Goal: Find specific page/section: Find specific page/section

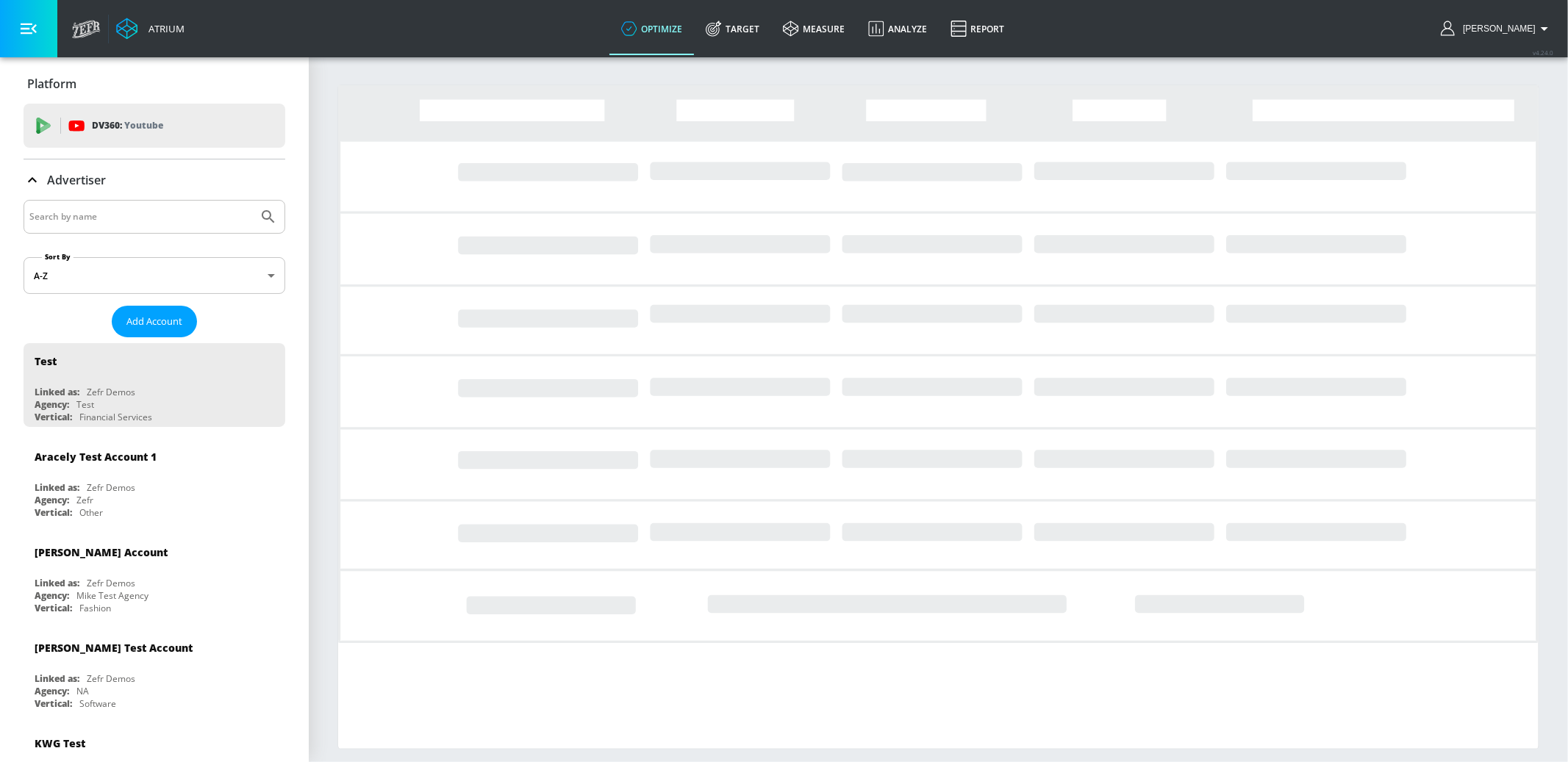
click at [175, 217] on input "Search by name" at bounding box center [141, 216] width 223 height 19
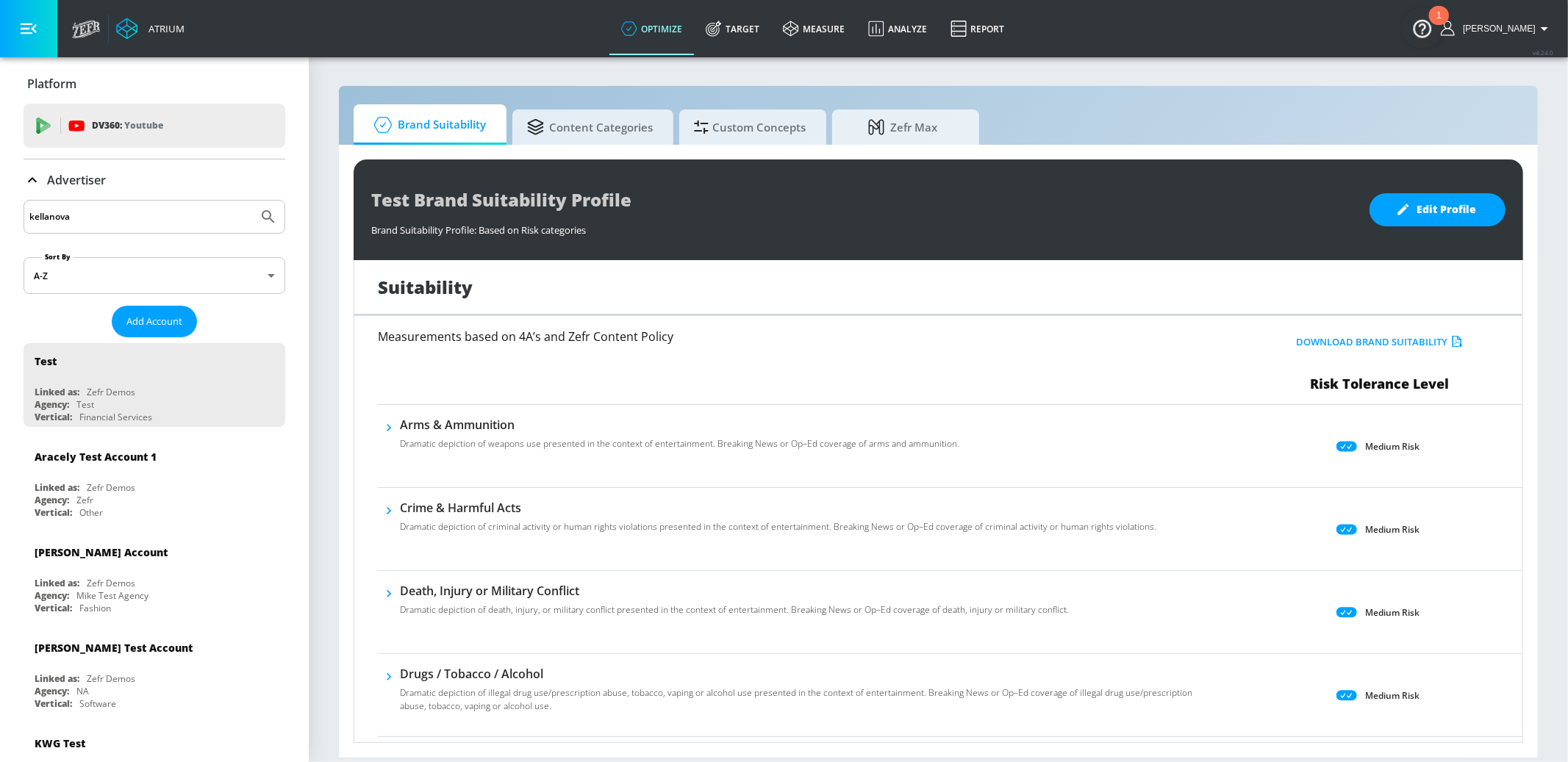
type input "kellanova"
click at [252, 200] on button "Submit Search" at bounding box center [268, 216] width 32 height 32
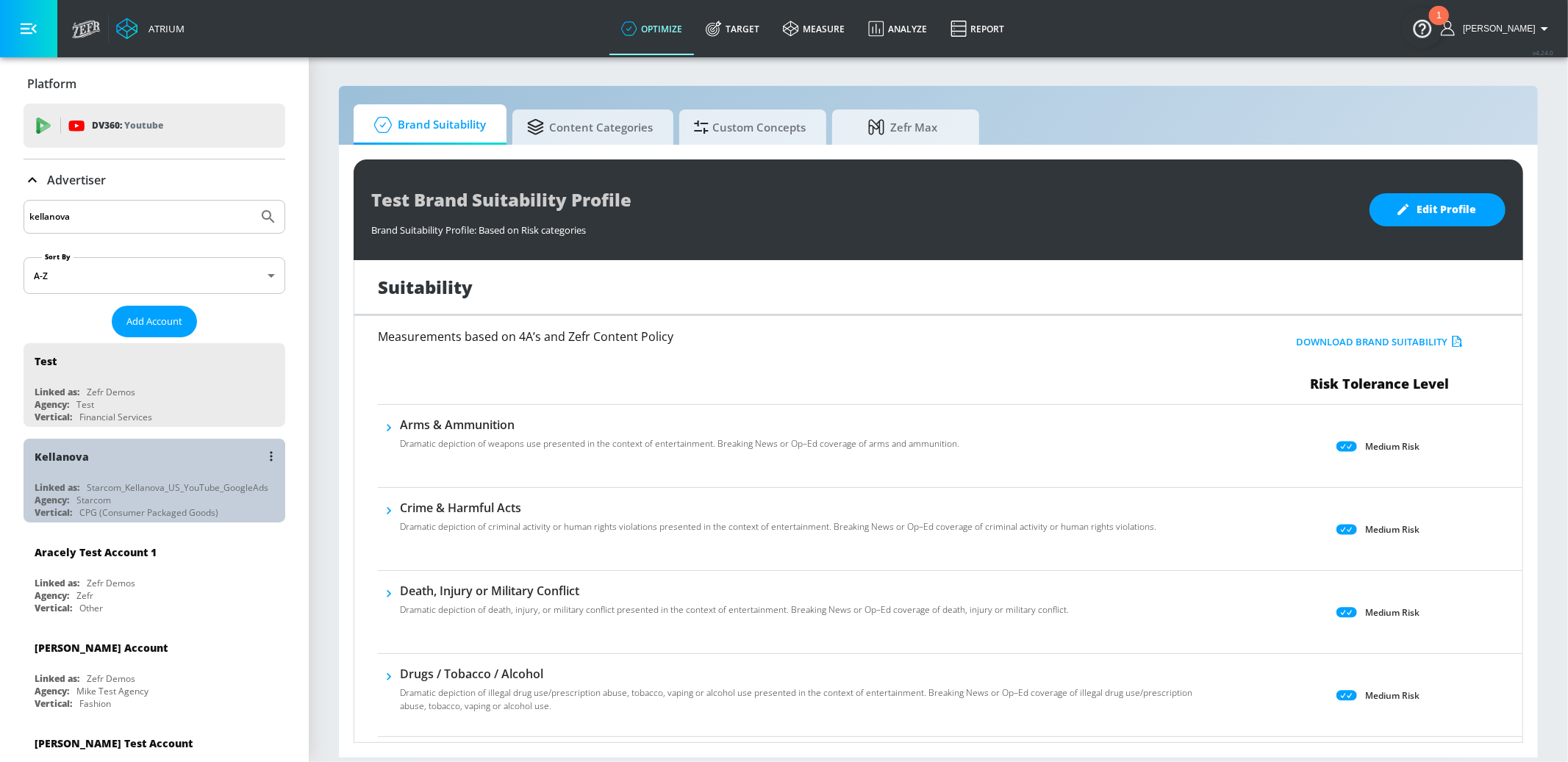
click at [192, 441] on div "Kellanova" at bounding box center [158, 456] width 247 height 35
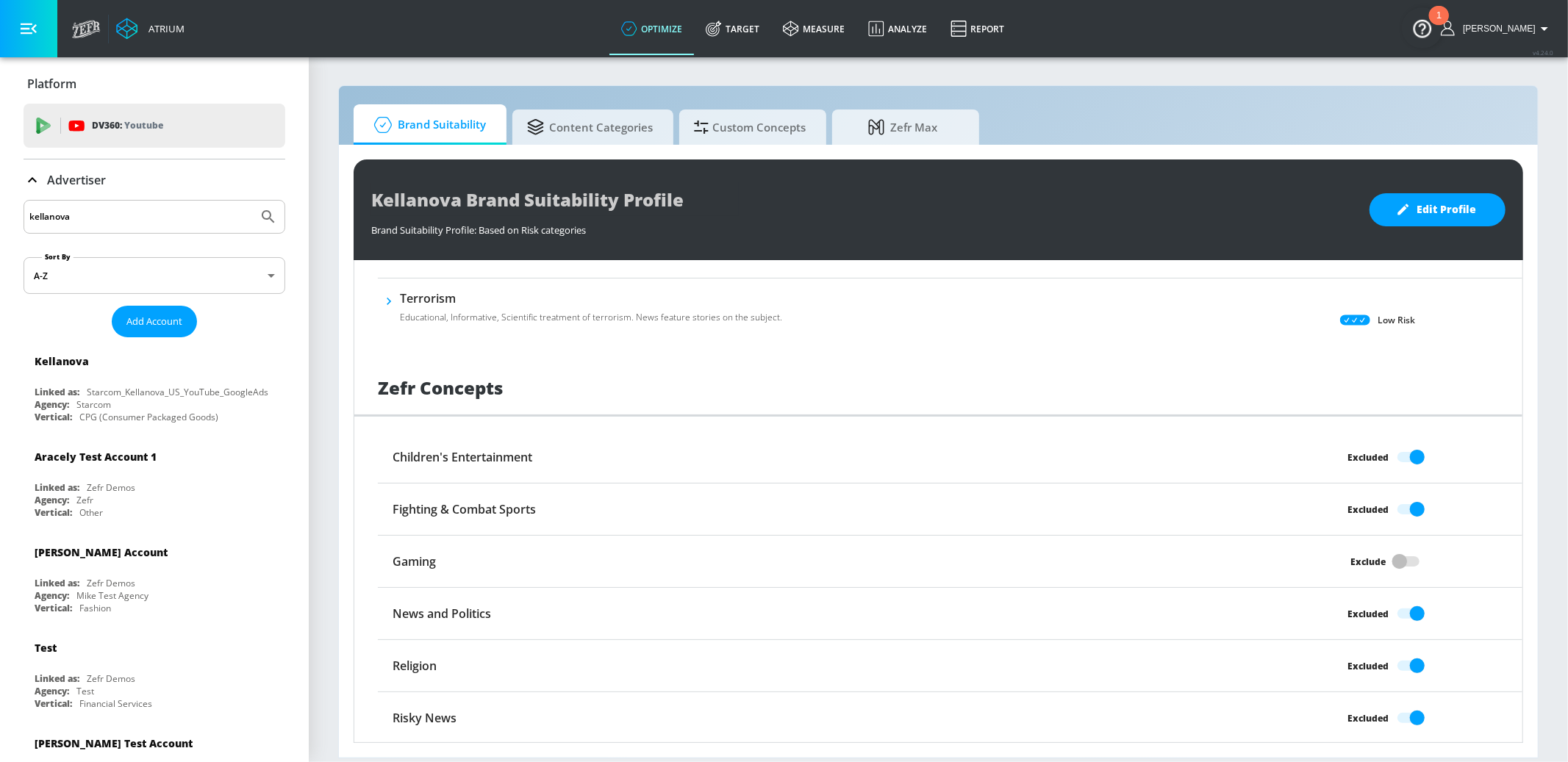
scroll to position [1037, 0]
